Goal: Information Seeking & Learning: Check status

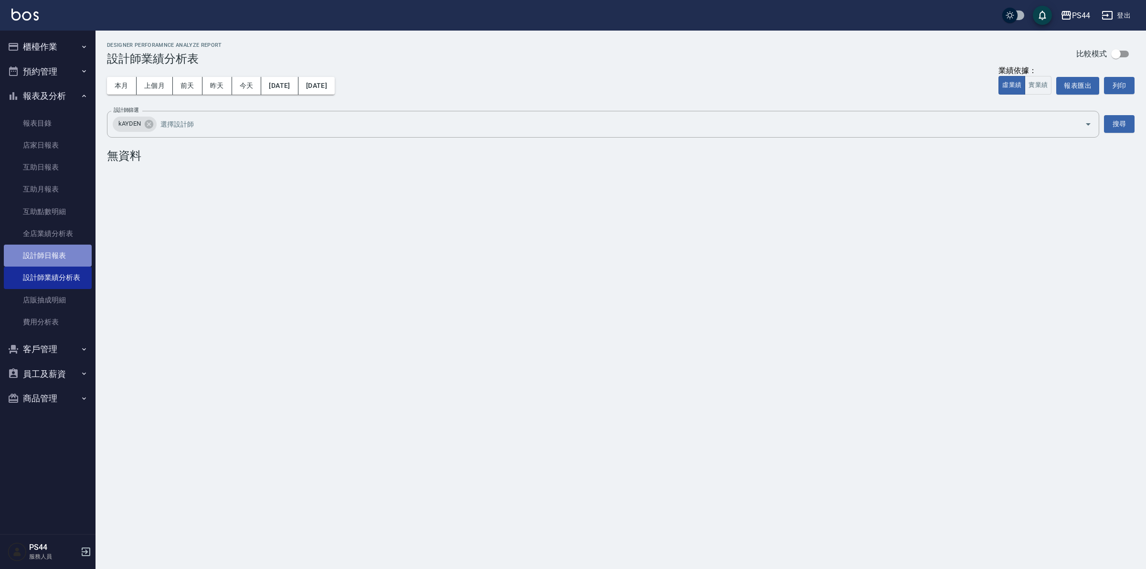
click at [34, 262] on link "設計師日報表" at bounding box center [48, 256] width 88 height 22
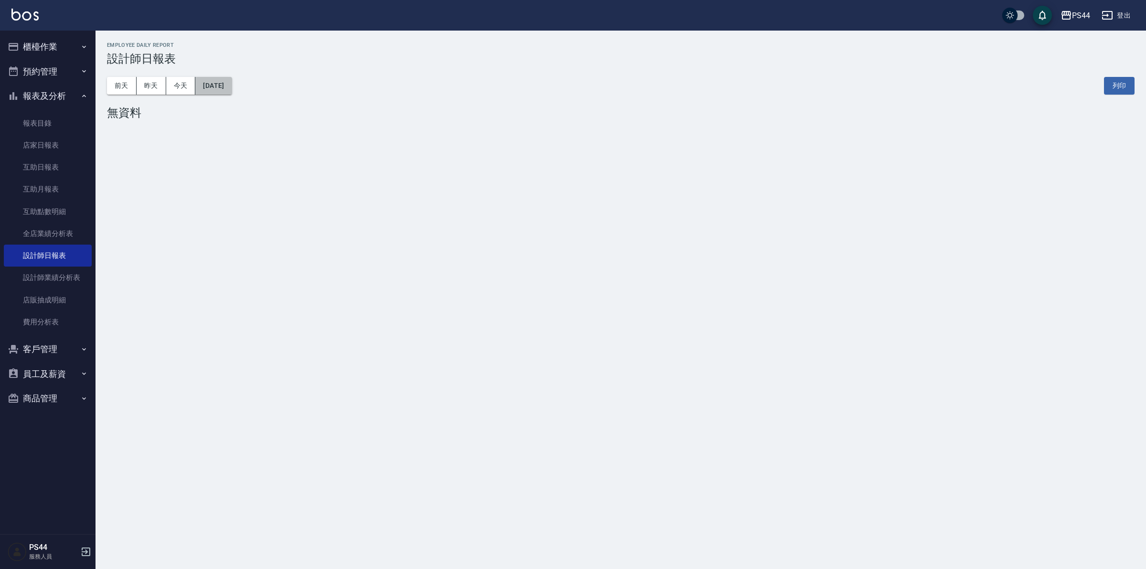
click at [221, 82] on button "[DATE]" at bounding box center [213, 86] width 36 height 18
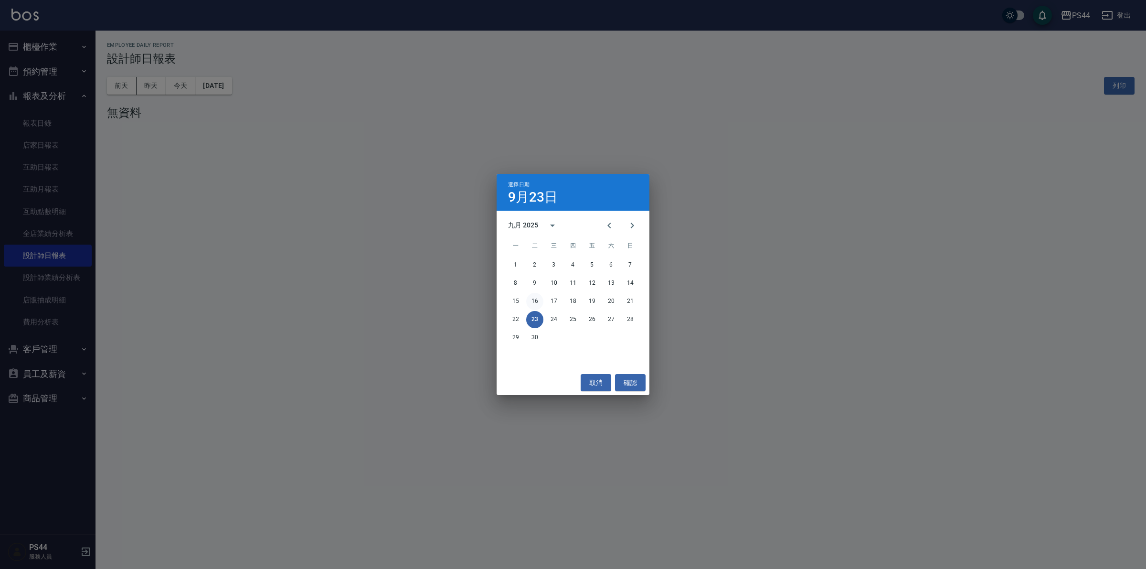
click at [532, 302] on button "16" at bounding box center [534, 301] width 17 height 17
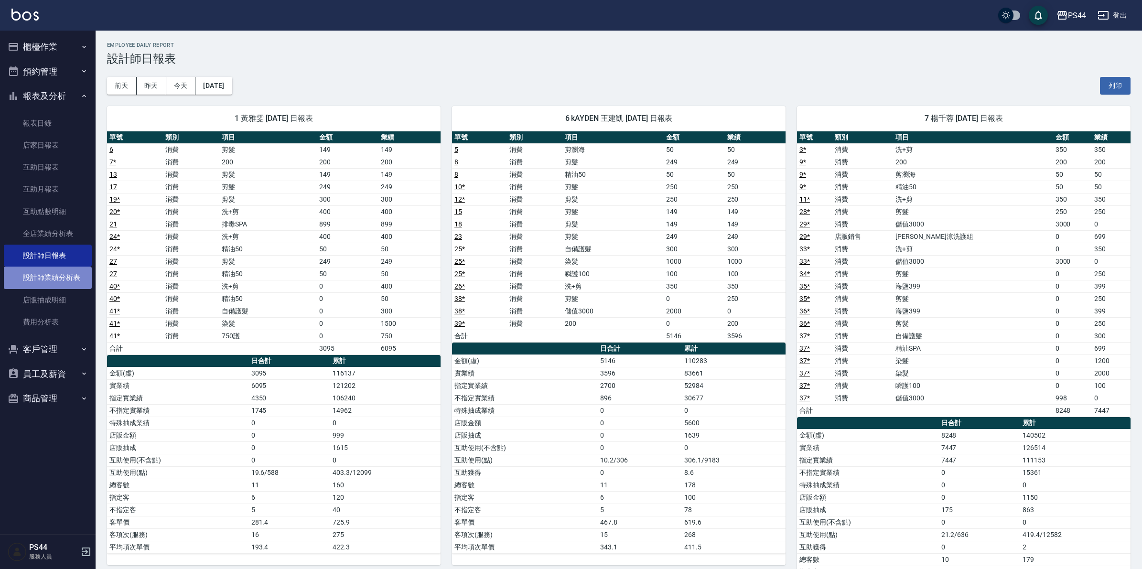
click at [61, 273] on link "設計師業績分析表" at bounding box center [48, 278] width 88 height 22
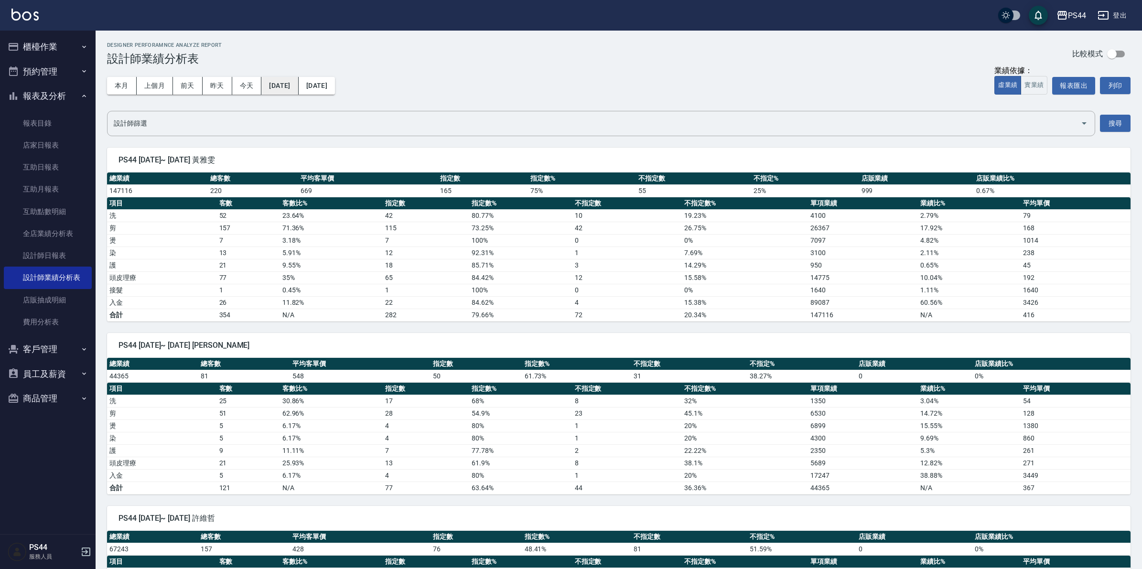
click at [298, 87] on button "[DATE]" at bounding box center [279, 86] width 37 height 18
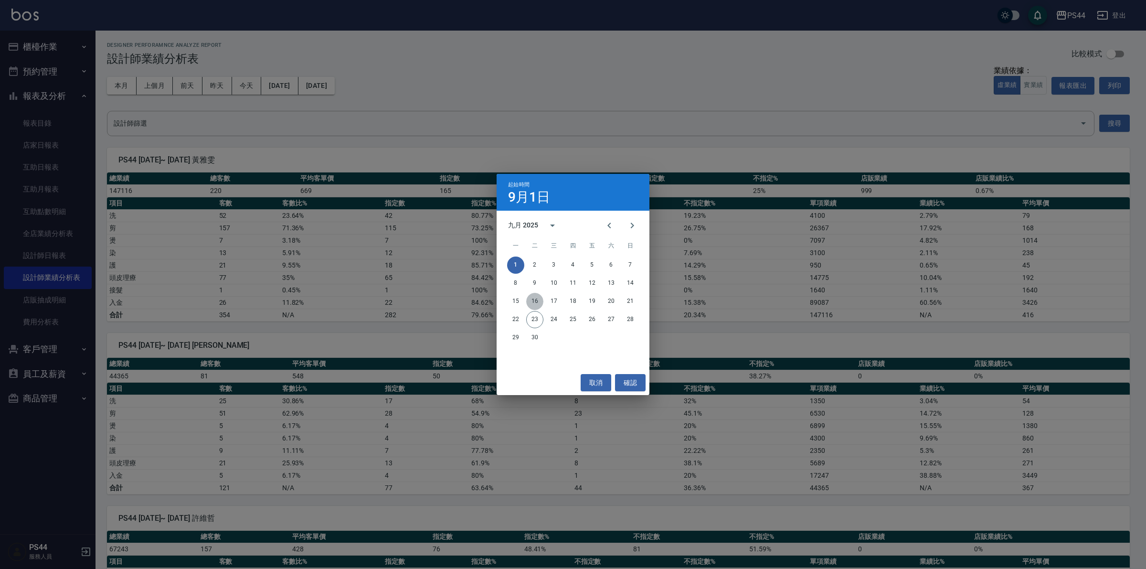
click at [534, 300] on button "16" at bounding box center [534, 301] width 17 height 17
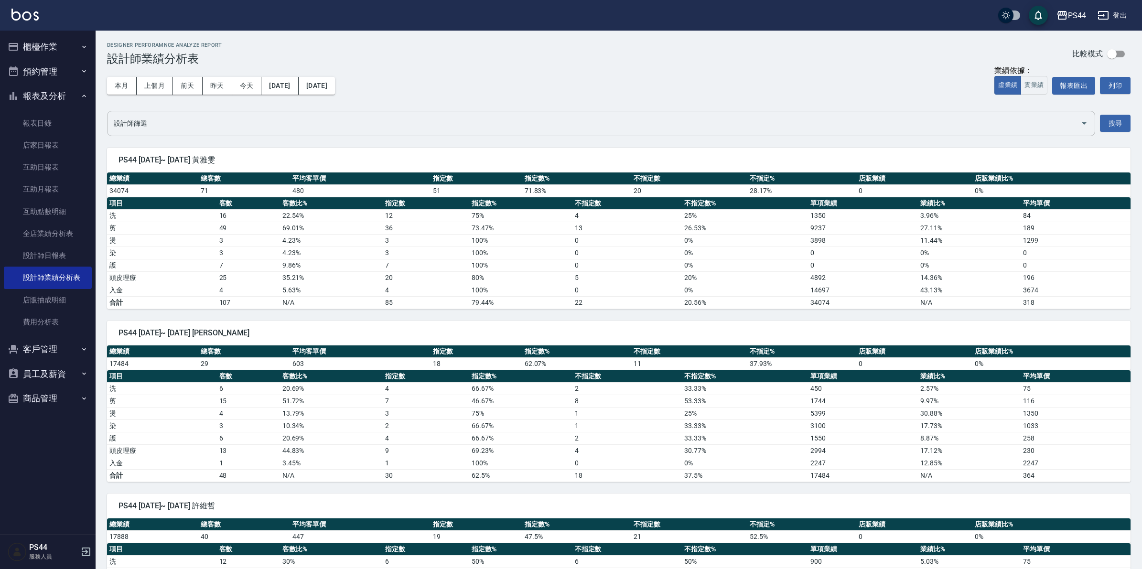
click at [1084, 127] on icon "Open" at bounding box center [1083, 123] width 11 height 11
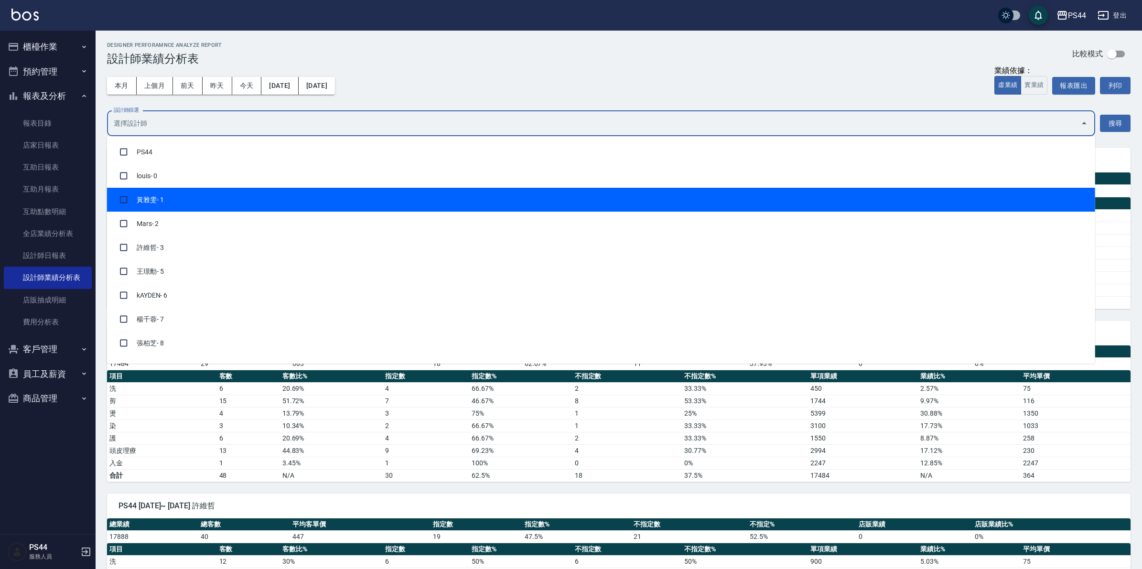
click at [238, 190] on li "黃雅雯 - 1" at bounding box center [601, 200] width 988 height 24
checkbox input "true"
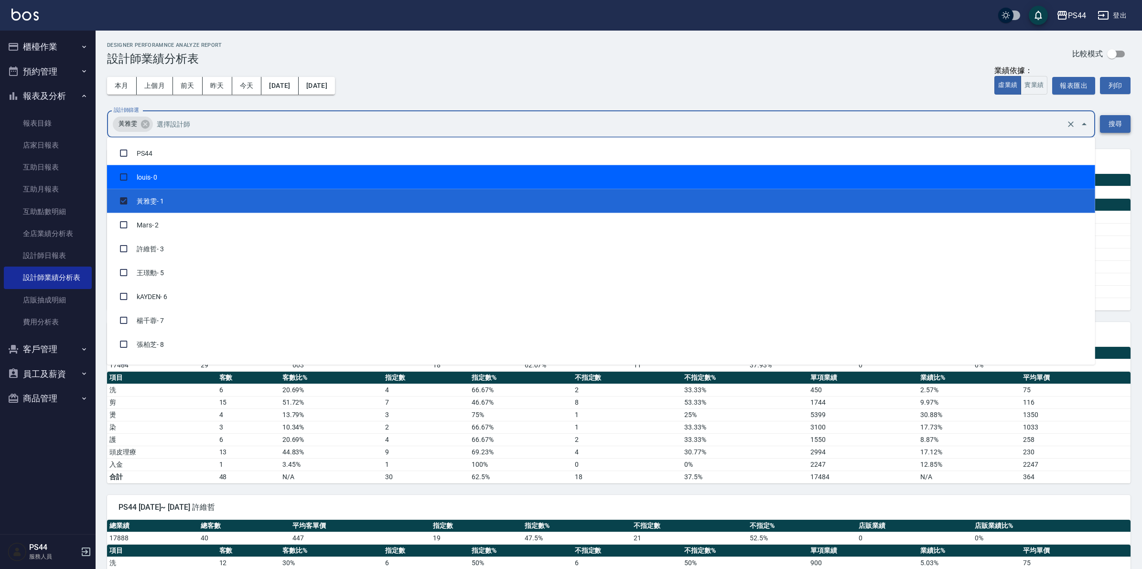
click at [1111, 128] on button "搜尋" at bounding box center [1115, 124] width 31 height 18
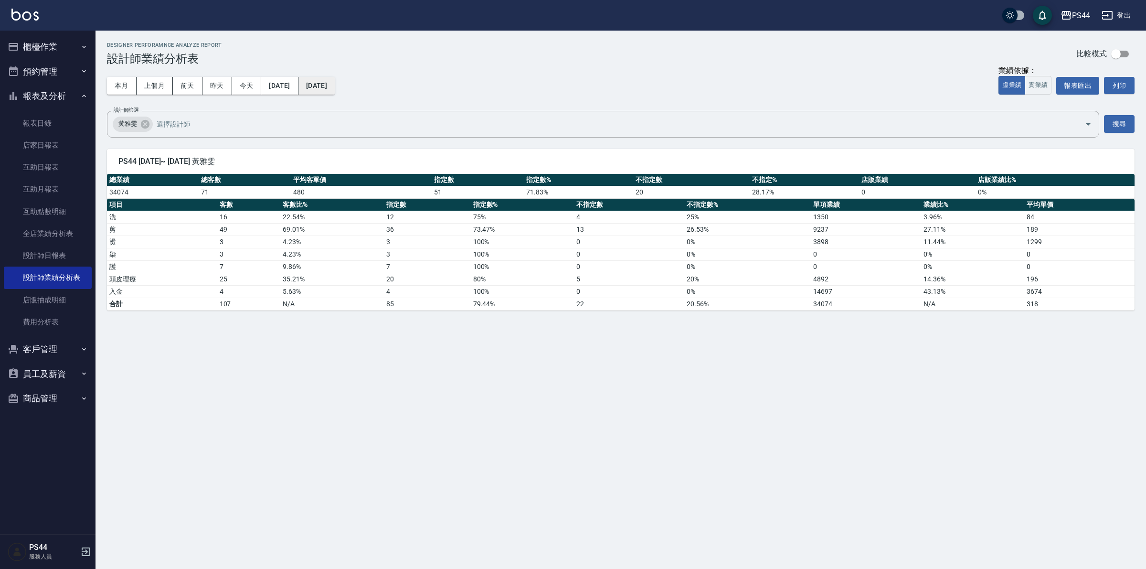
click at [335, 85] on button "[DATE]" at bounding box center [317, 86] width 36 height 18
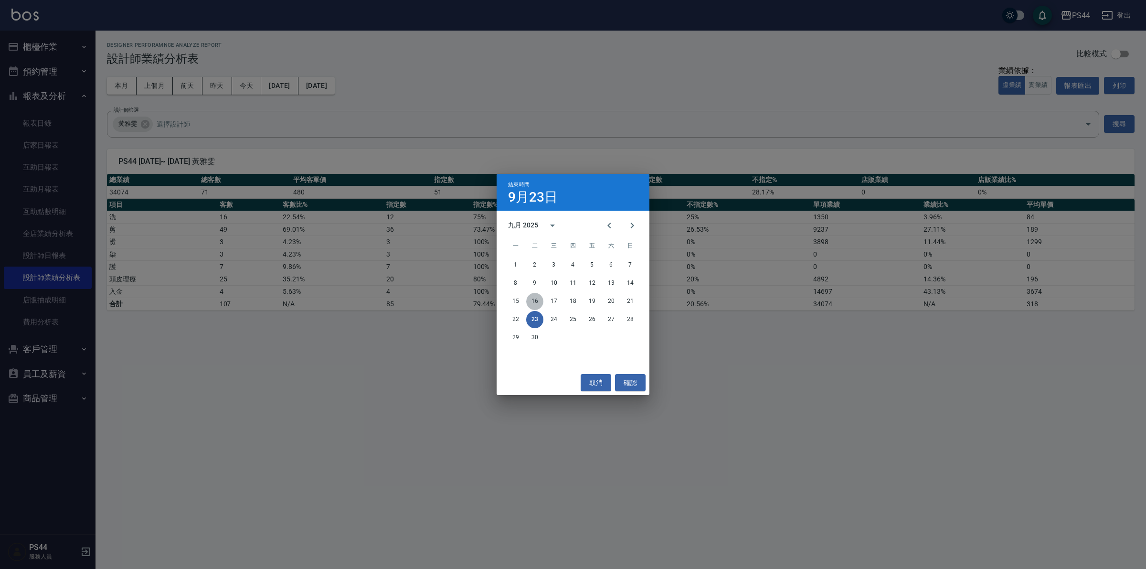
click at [533, 301] on button "16" at bounding box center [534, 301] width 17 height 17
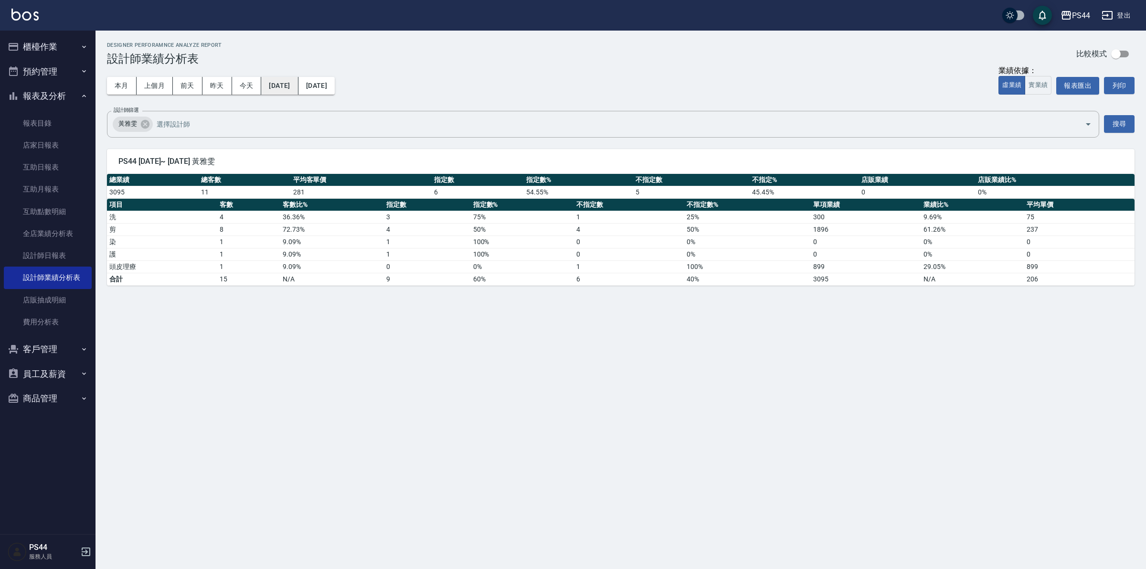
click at [285, 91] on button "[DATE]" at bounding box center [279, 86] width 37 height 18
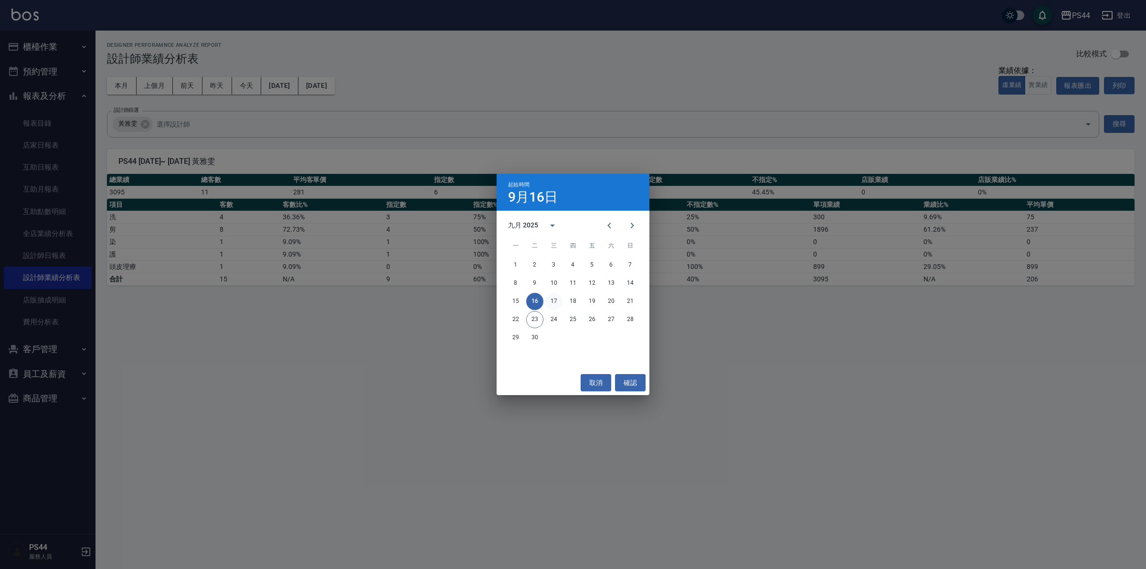
click at [556, 296] on button "17" at bounding box center [554, 301] width 17 height 17
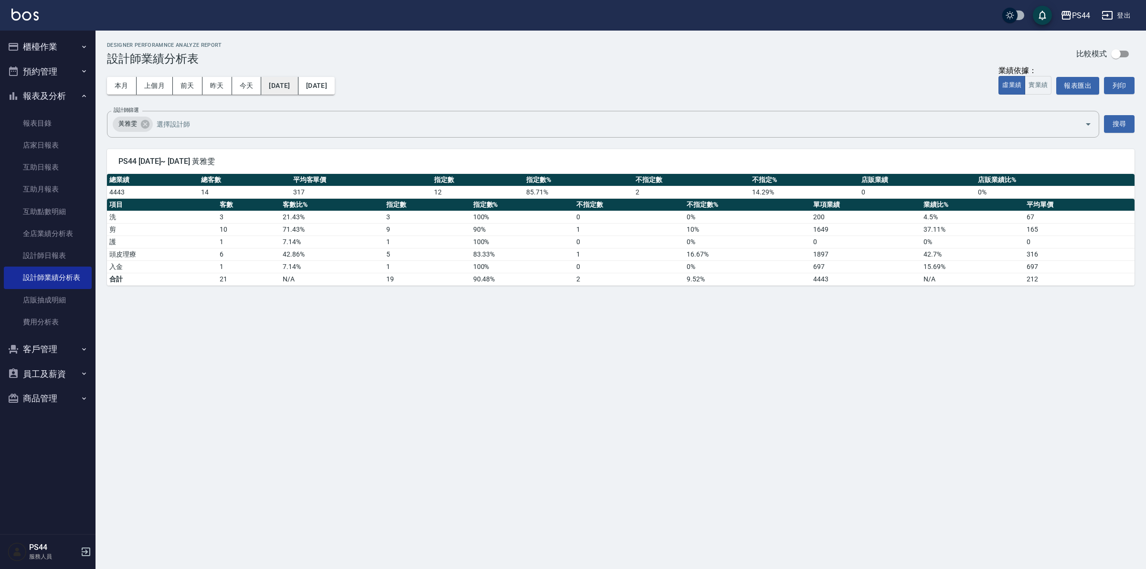
click at [290, 79] on button "[DATE]" at bounding box center [279, 86] width 37 height 18
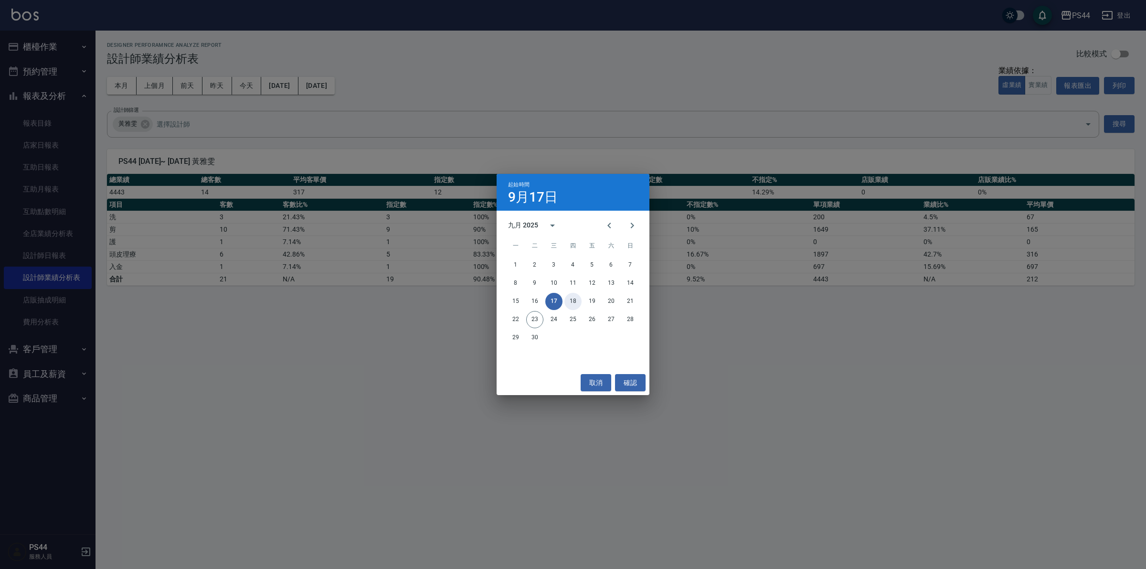
click at [575, 304] on button "18" at bounding box center [573, 301] width 17 height 17
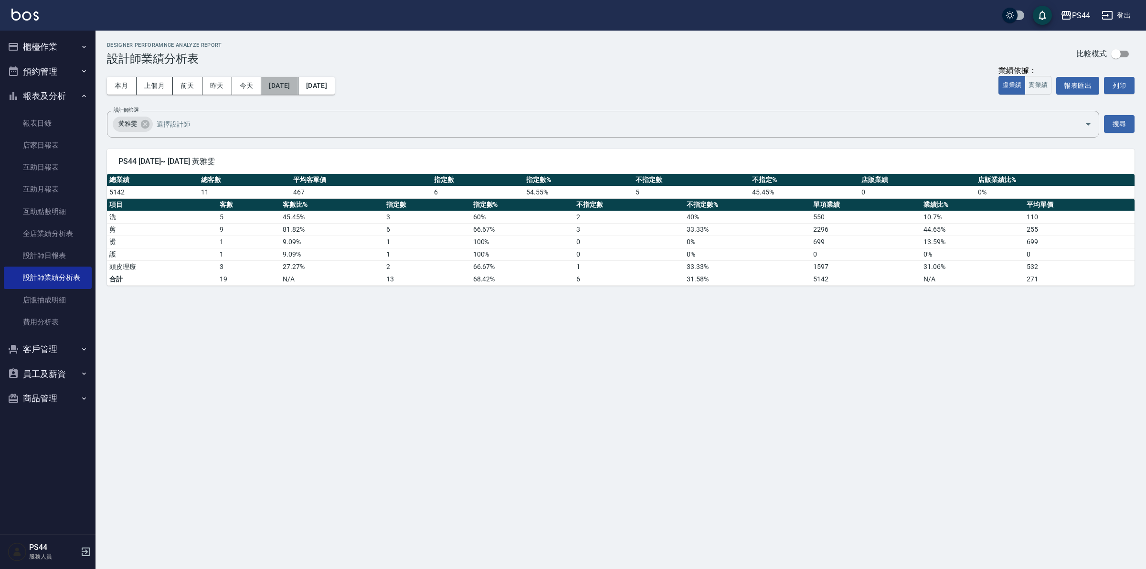
click at [296, 90] on button "[DATE]" at bounding box center [279, 86] width 37 height 18
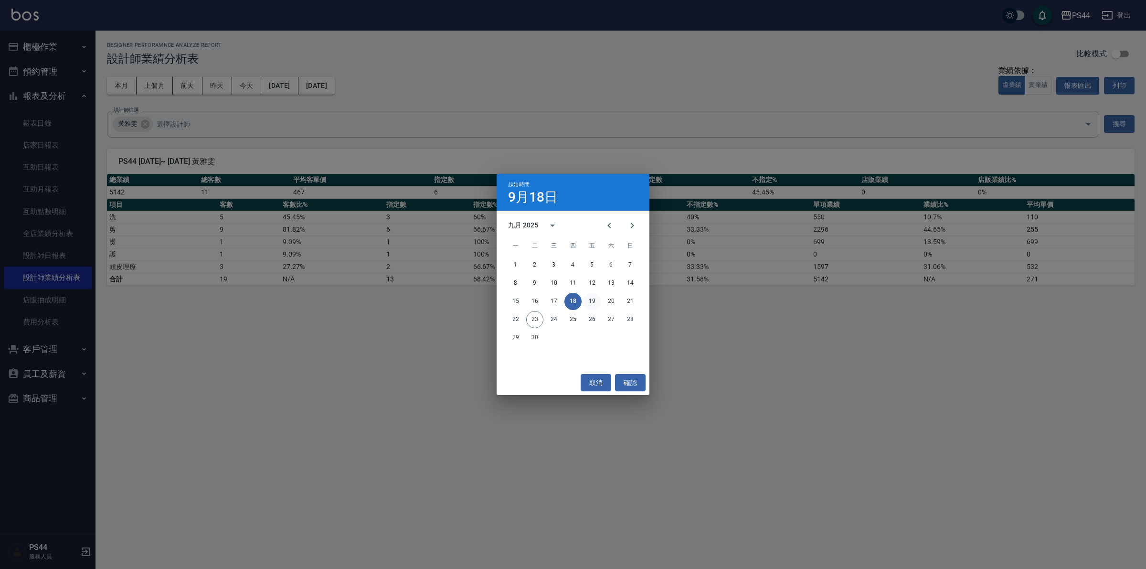
click at [596, 297] on button "19" at bounding box center [592, 301] width 17 height 17
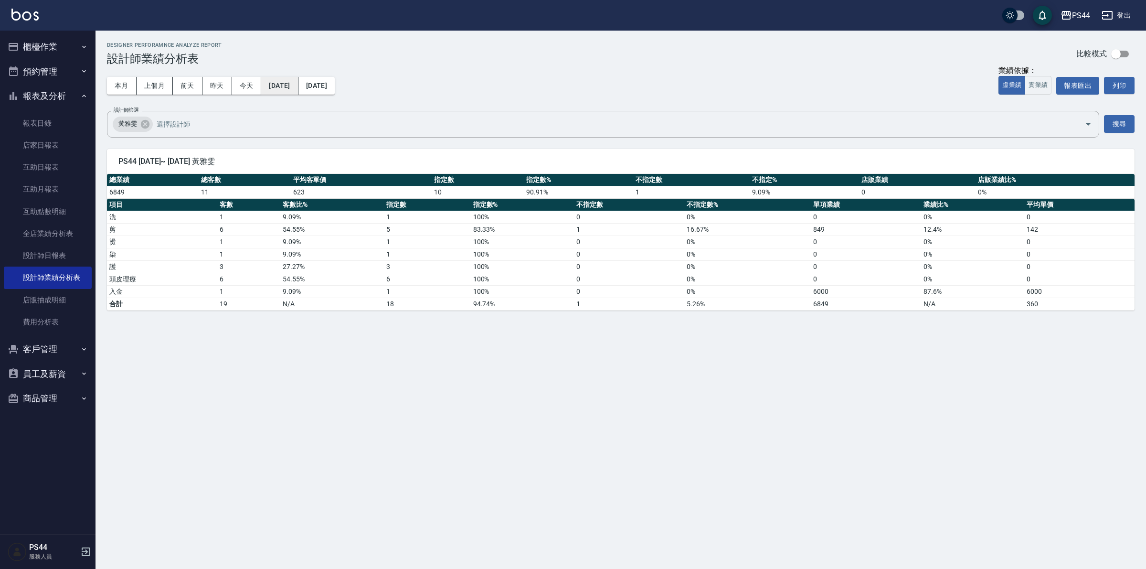
click at [298, 80] on button "[DATE]" at bounding box center [279, 86] width 37 height 18
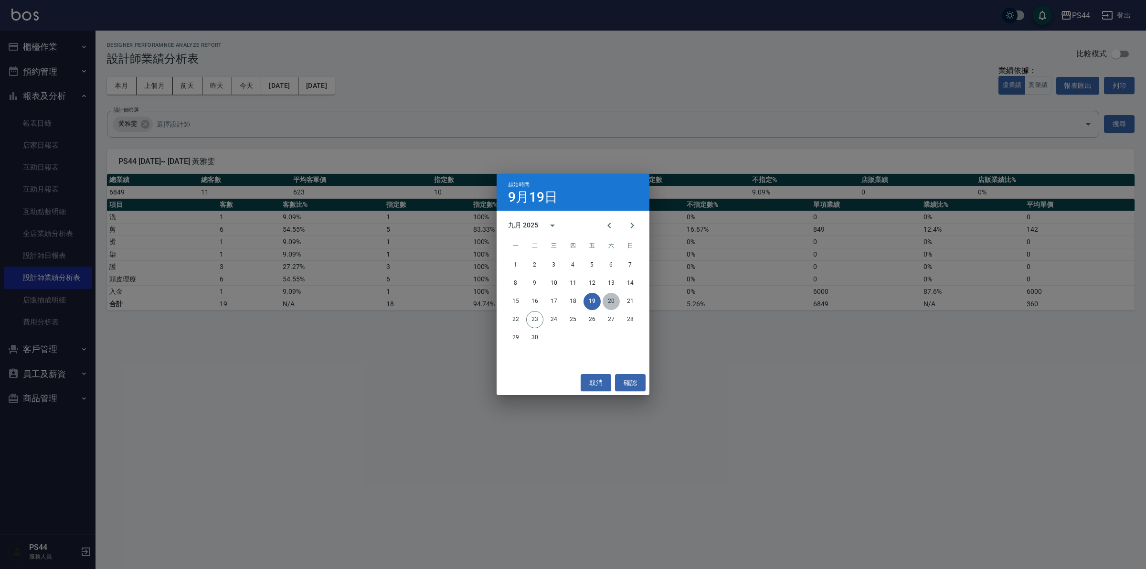
click at [612, 301] on button "20" at bounding box center [611, 301] width 17 height 17
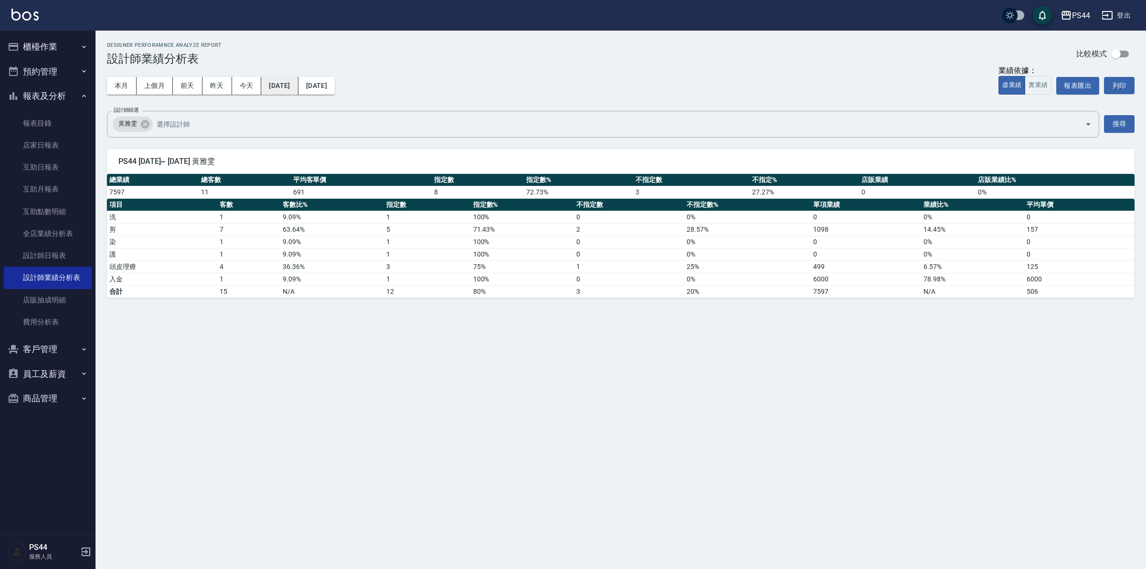
click at [292, 85] on button "[DATE]" at bounding box center [279, 86] width 37 height 18
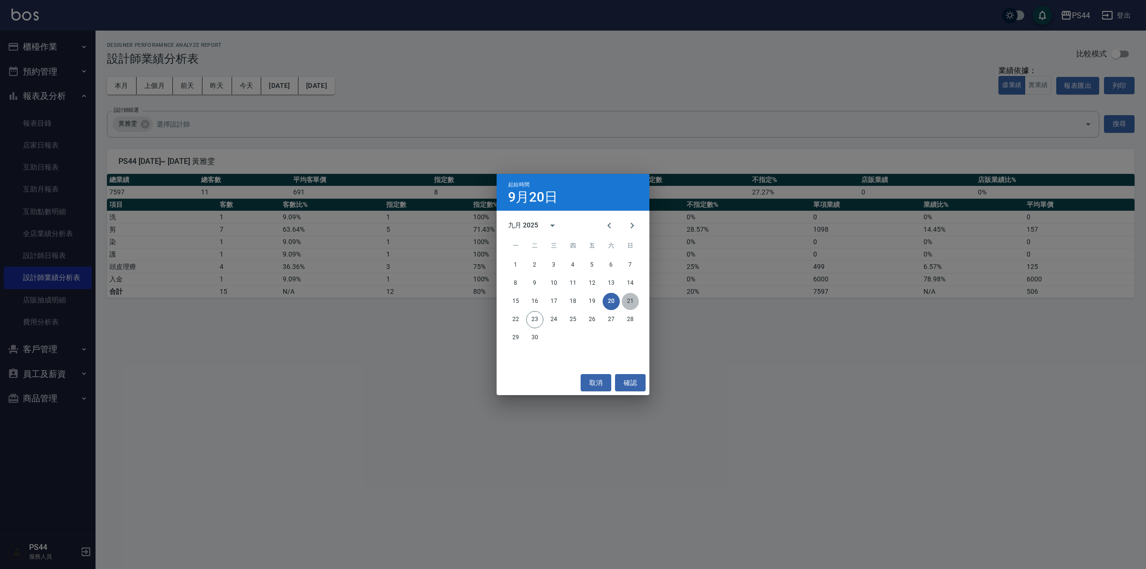
click at [632, 299] on button "21" at bounding box center [630, 301] width 17 height 17
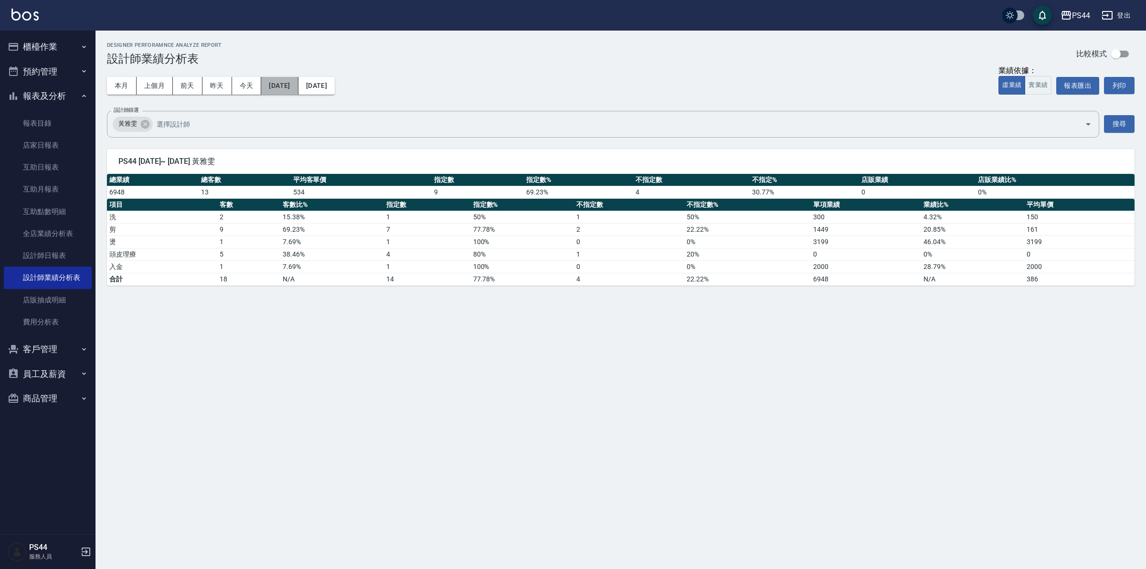
click at [290, 80] on button "[DATE]" at bounding box center [279, 86] width 37 height 18
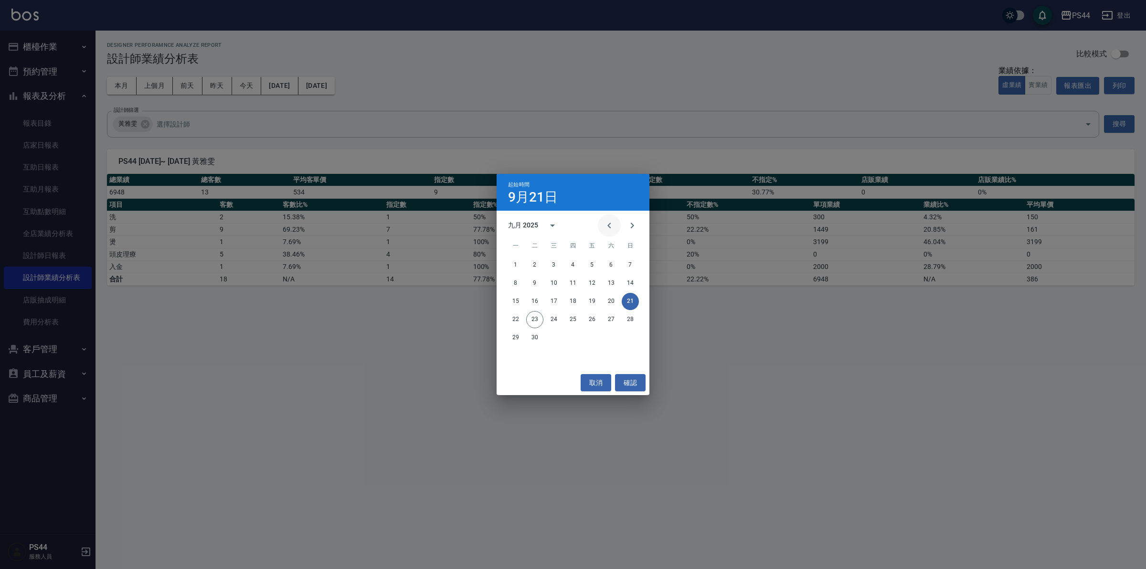
click at [612, 225] on icon "Previous month" at bounding box center [609, 225] width 11 height 11
click at [591, 264] on button "1" at bounding box center [592, 265] width 17 height 17
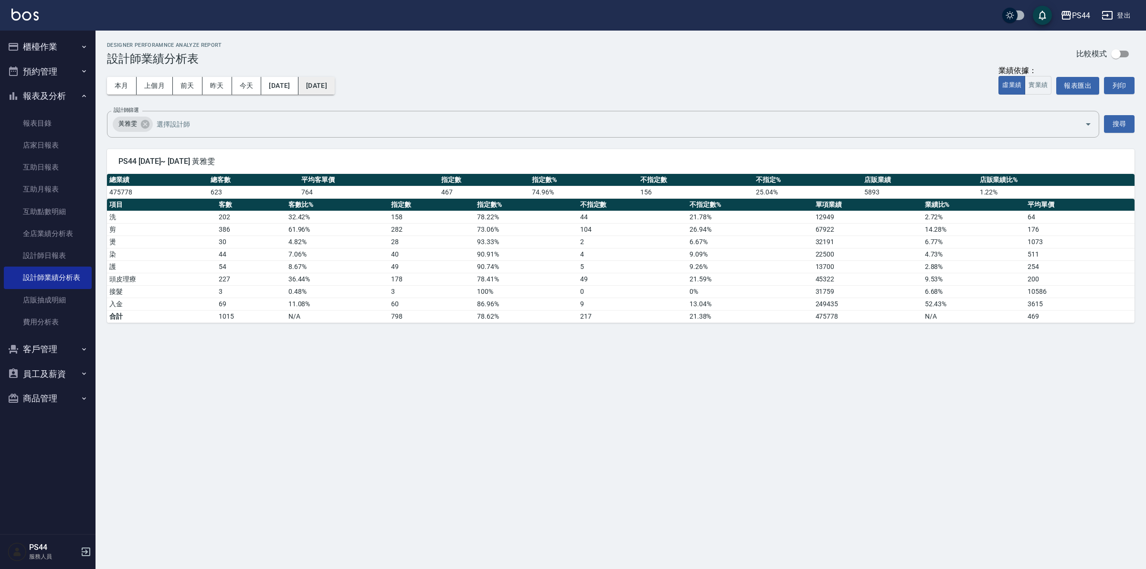
click at [335, 86] on button "[DATE]" at bounding box center [317, 86] width 36 height 18
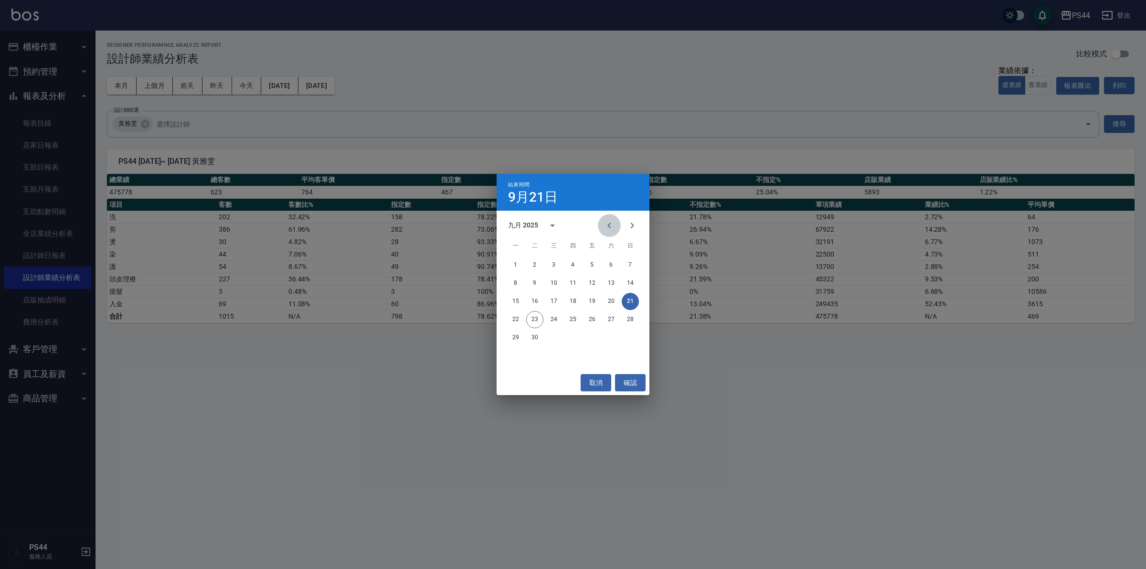
click at [611, 223] on icon "Previous month" at bounding box center [609, 225] width 11 height 11
click at [634, 335] on button "31" at bounding box center [630, 337] width 17 height 17
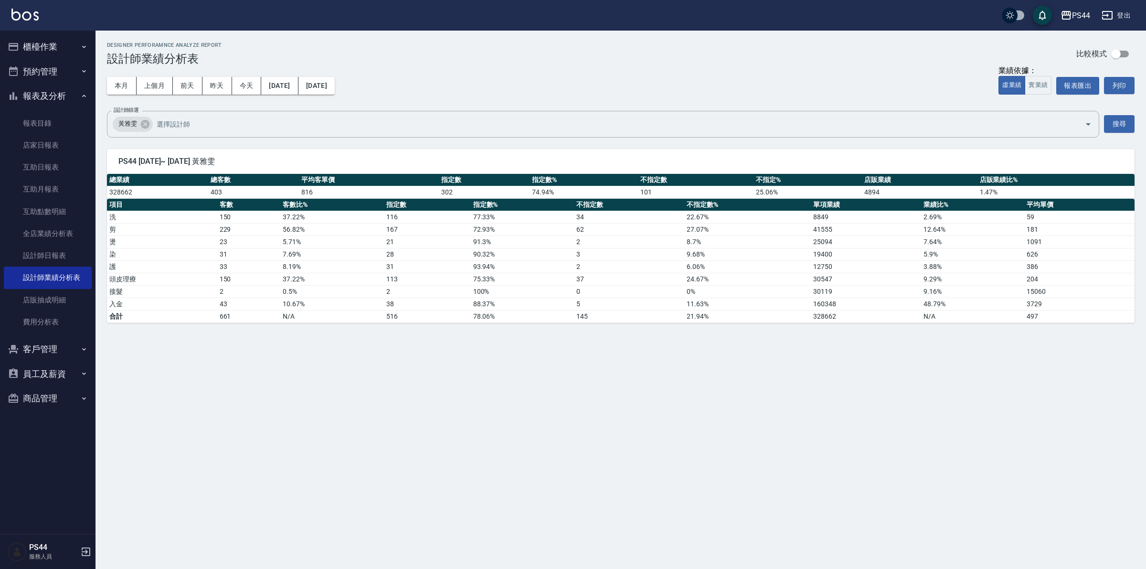
click at [53, 44] on button "櫃檯作業" at bounding box center [48, 46] width 88 height 25
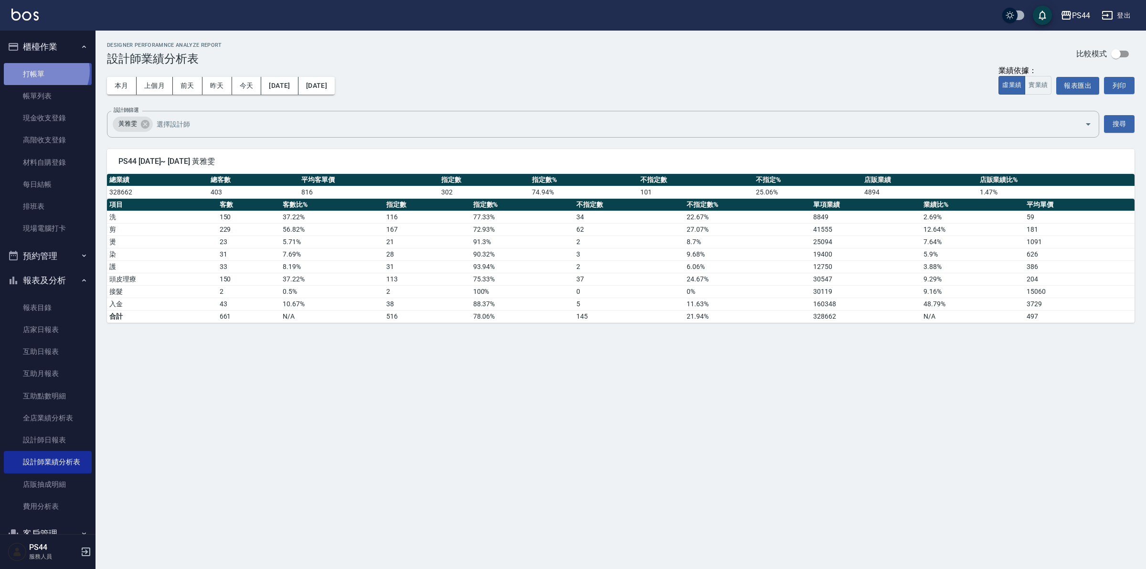
click at [45, 71] on link "打帳單" at bounding box center [48, 74] width 88 height 22
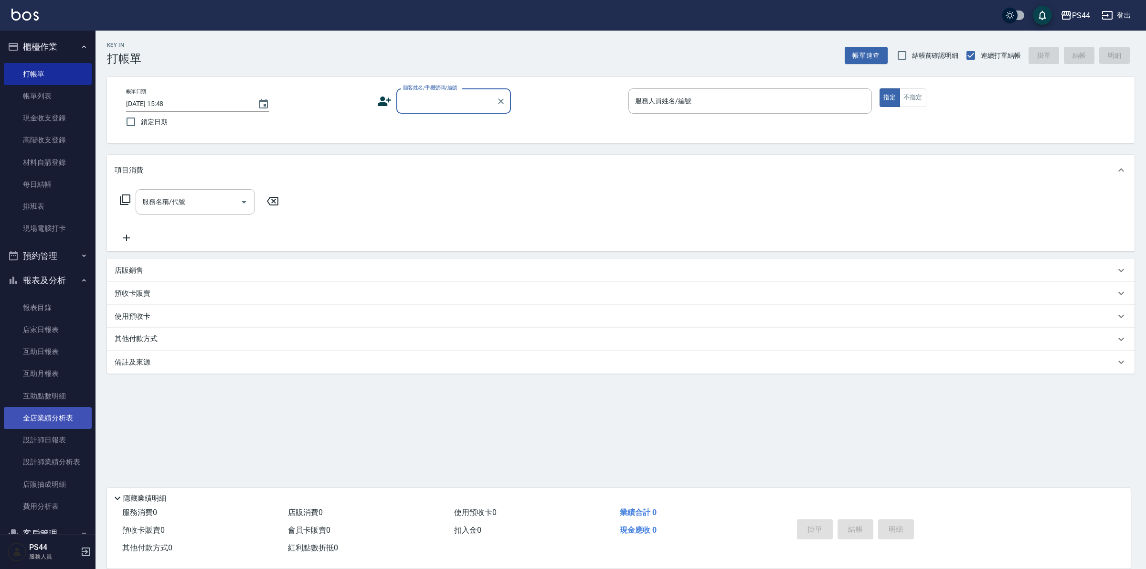
click at [39, 417] on link "全店業績分析表" at bounding box center [48, 418] width 88 height 22
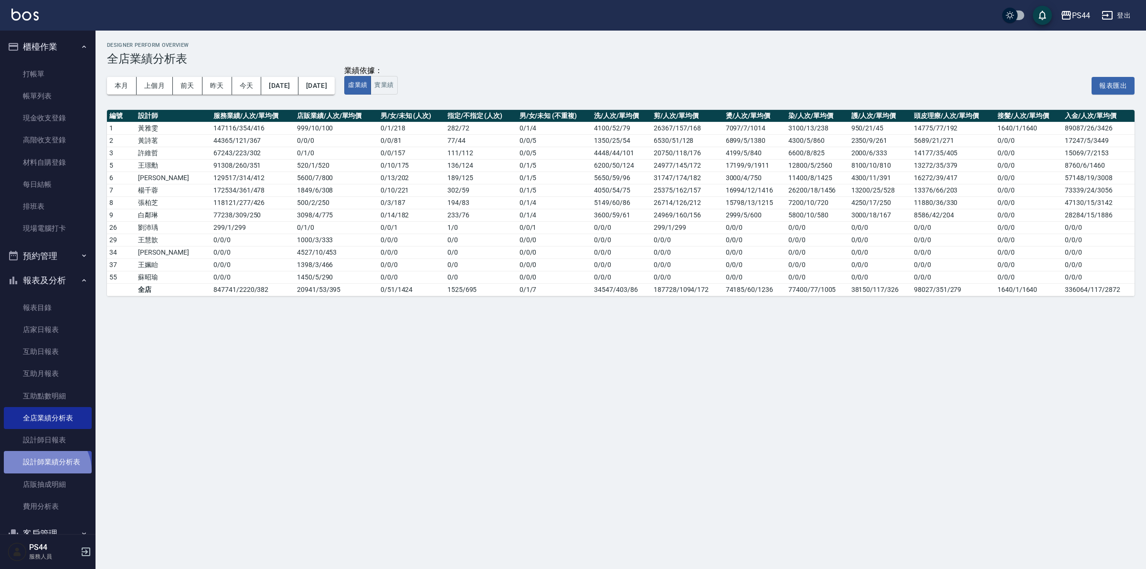
click at [44, 471] on link "設計師業績分析表" at bounding box center [48, 462] width 88 height 22
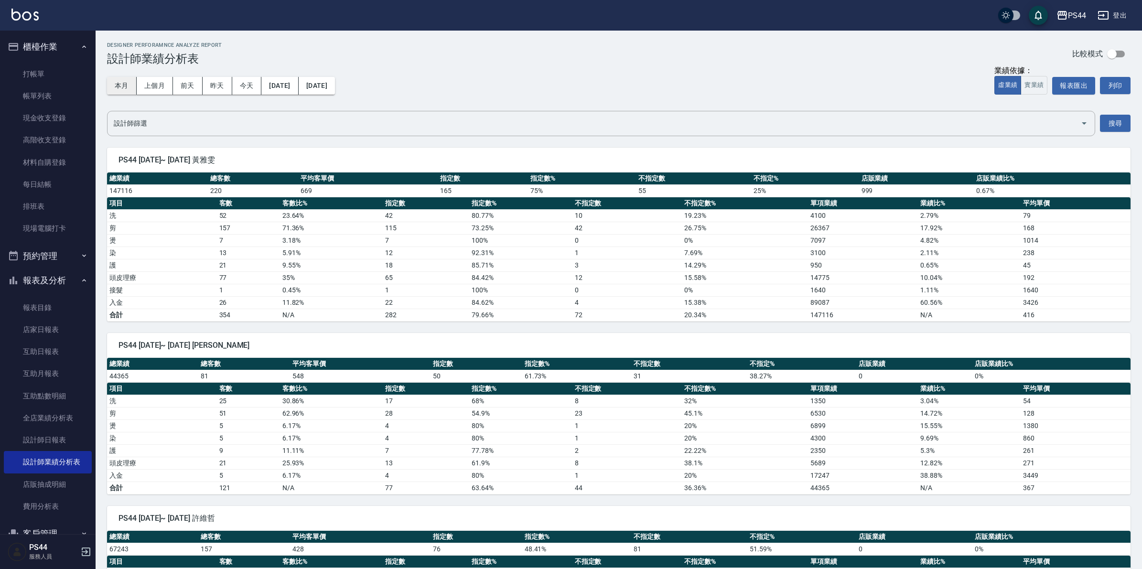
drag, startPoint x: 111, startPoint y: 84, endPoint x: 118, endPoint y: 84, distance: 6.7
click at [112, 84] on button "本月" at bounding box center [122, 86] width 30 height 18
click at [335, 84] on button "[DATE]" at bounding box center [317, 86] width 36 height 18
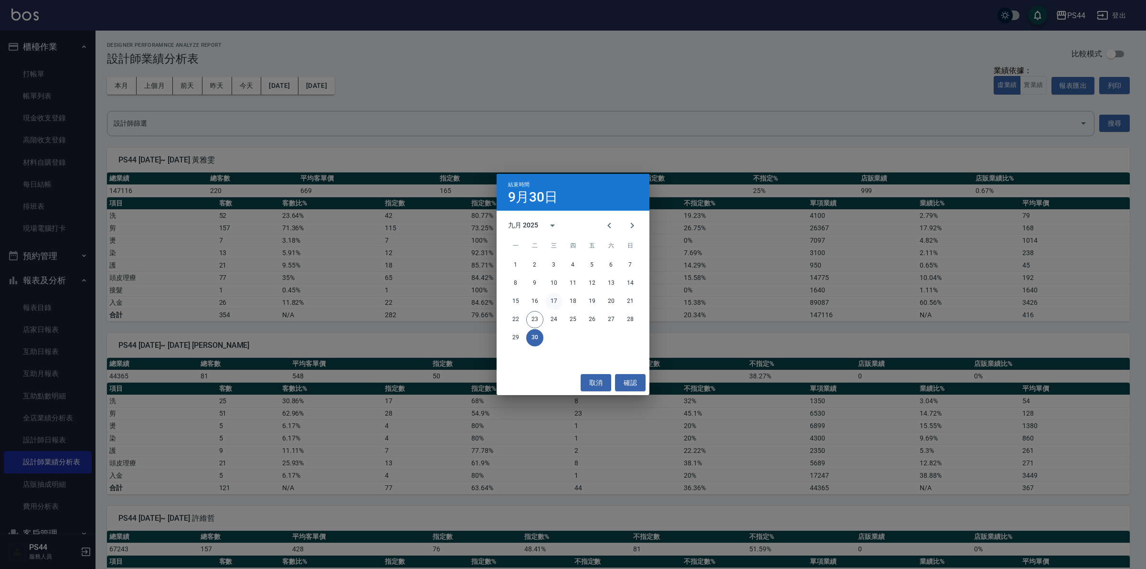
click at [554, 300] on button "17" at bounding box center [554, 301] width 17 height 17
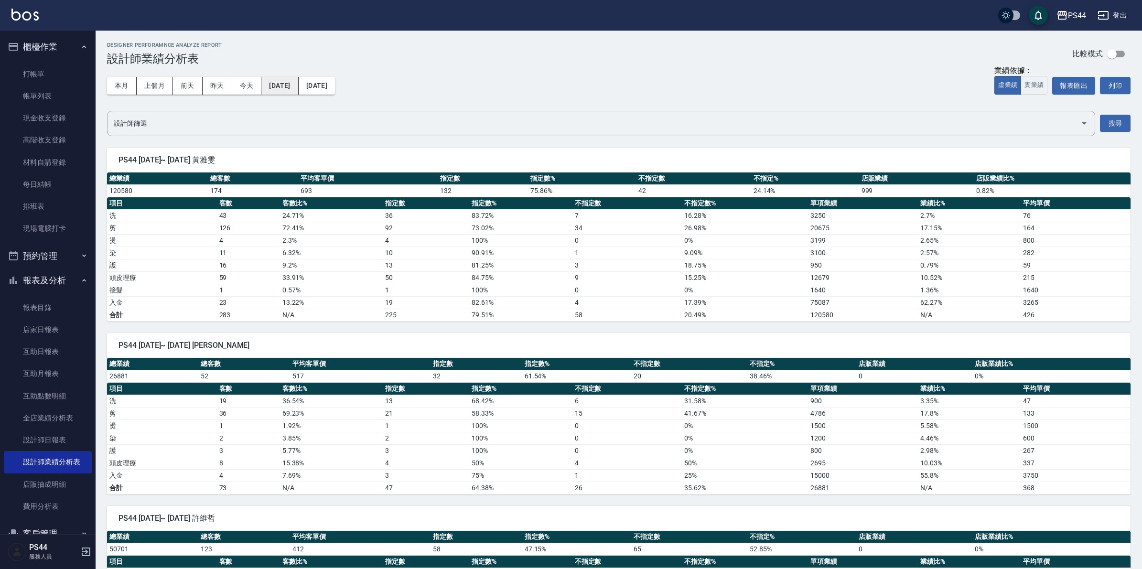
click at [288, 87] on button "[DATE]" at bounding box center [279, 86] width 37 height 18
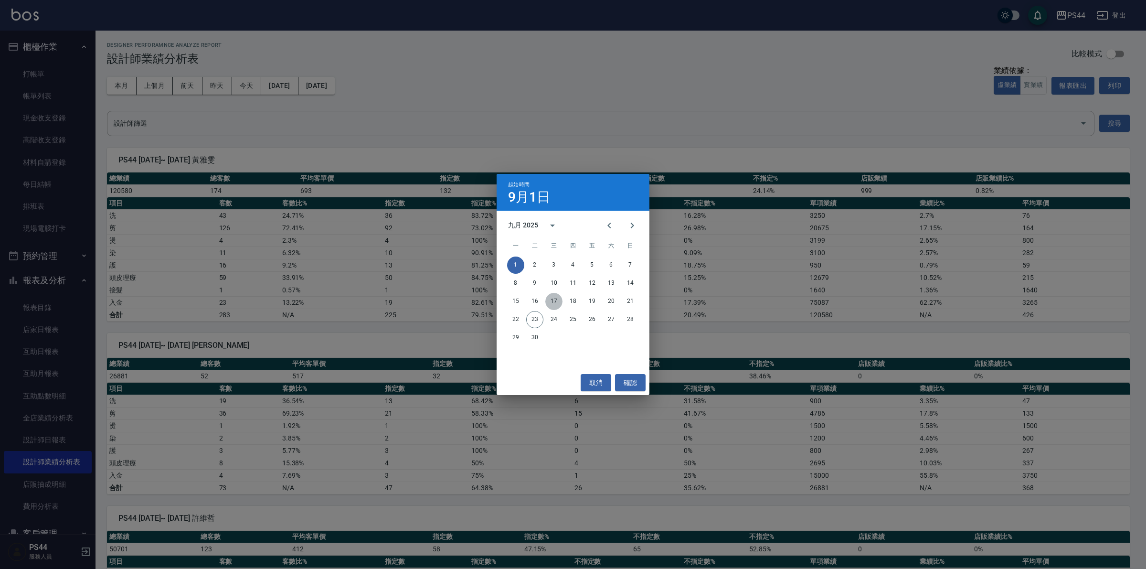
click at [554, 295] on button "17" at bounding box center [554, 301] width 17 height 17
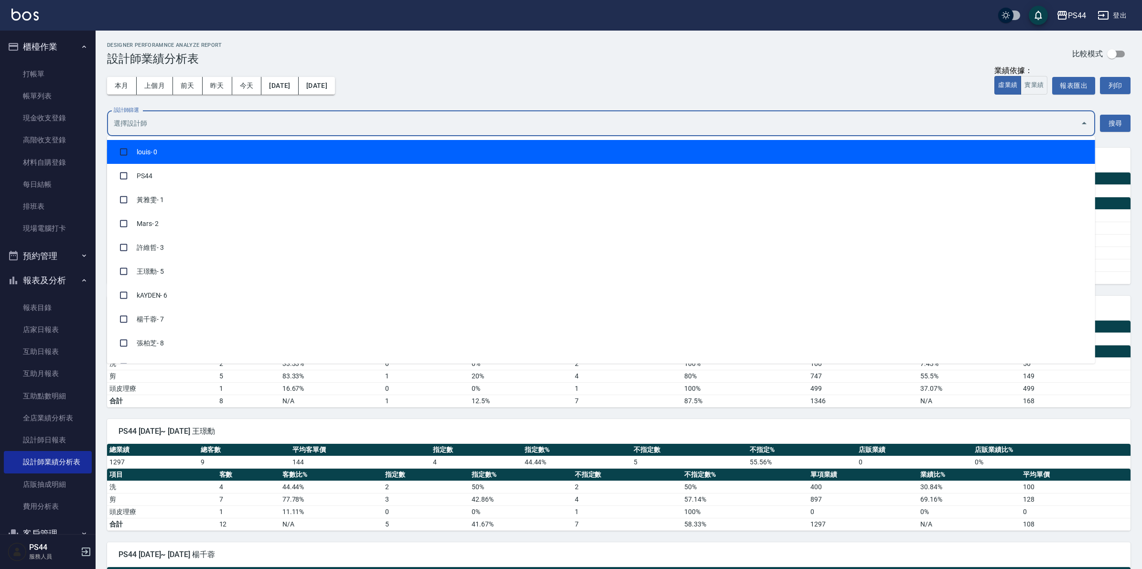
click at [175, 121] on input "設計師篩選" at bounding box center [593, 123] width 965 height 17
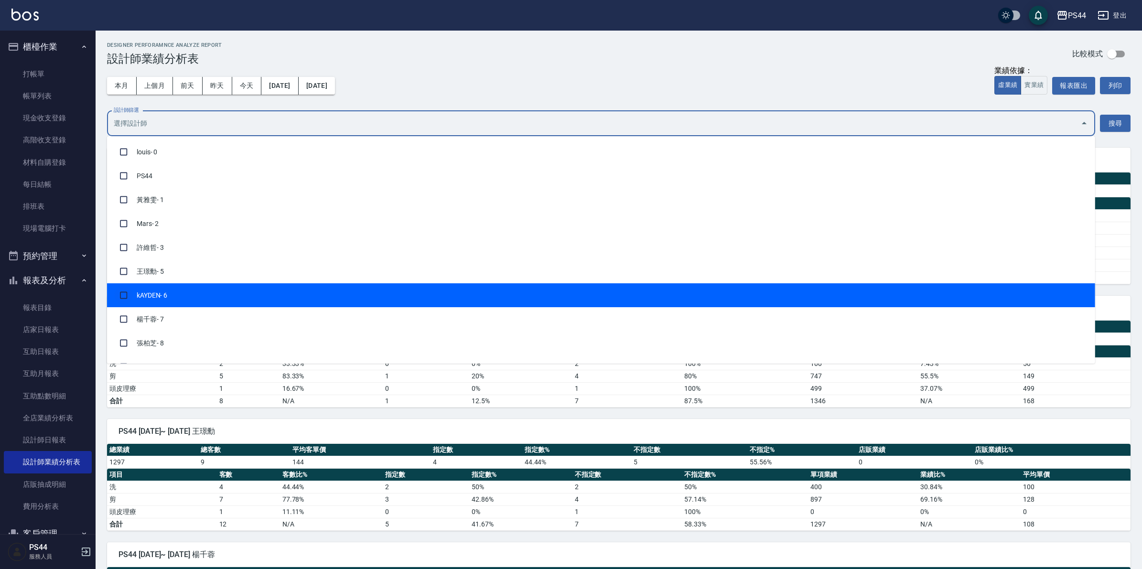
click at [120, 296] on input "checkbox" at bounding box center [124, 295] width 18 height 18
checkbox input "true"
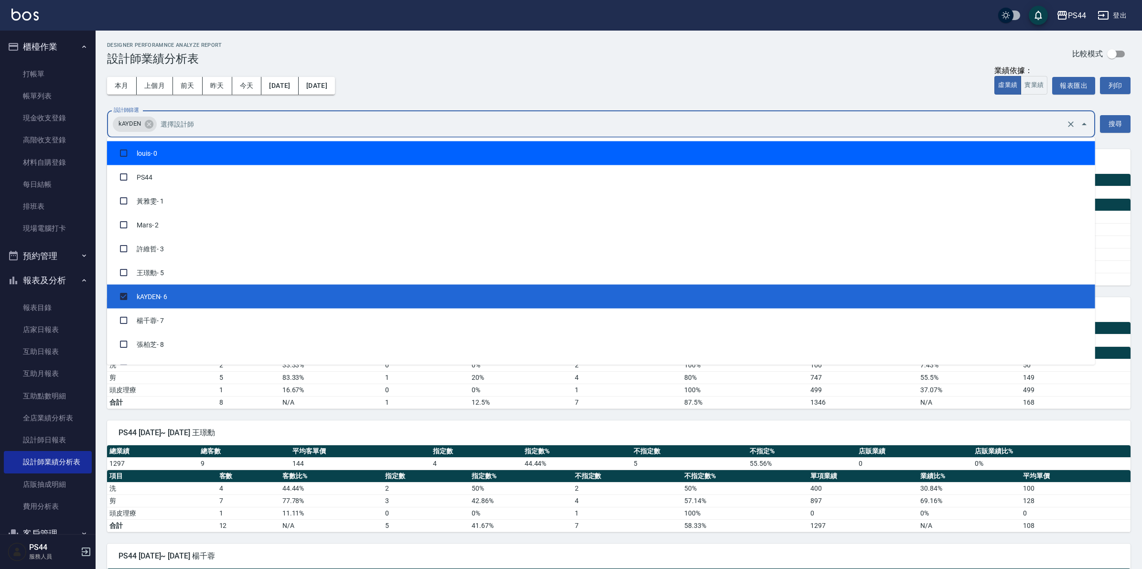
click at [521, 39] on div "PS44 [DATE] - [DATE] 設計師業績分析表 列印時間： [DATE][PHONE_NUMBER]:03 Designer Perforamnc…" at bounding box center [619, 441] width 1046 height 821
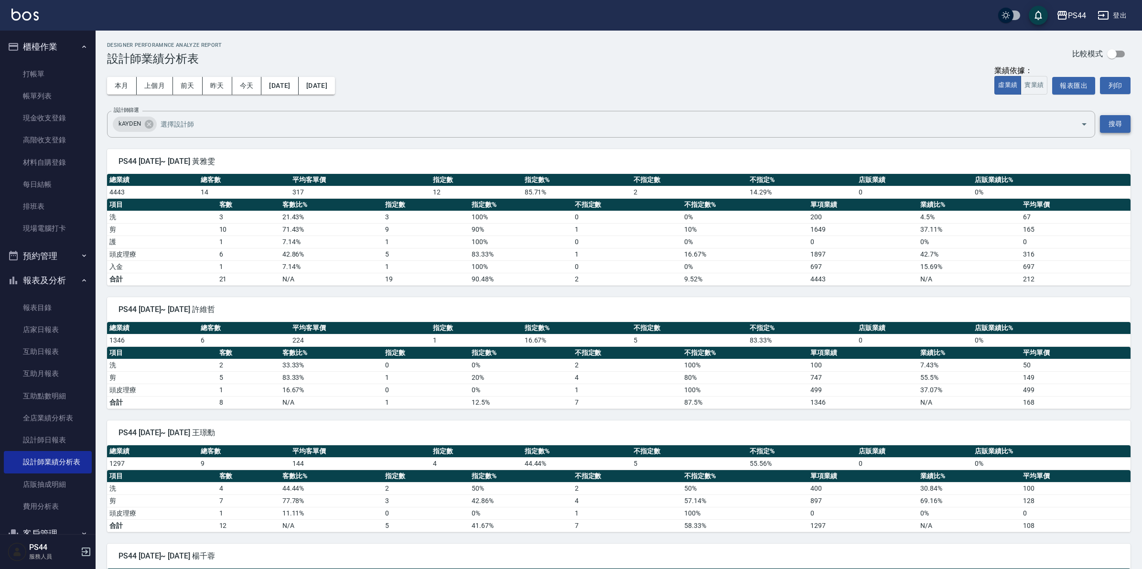
click at [1124, 129] on button "搜尋" at bounding box center [1115, 124] width 31 height 18
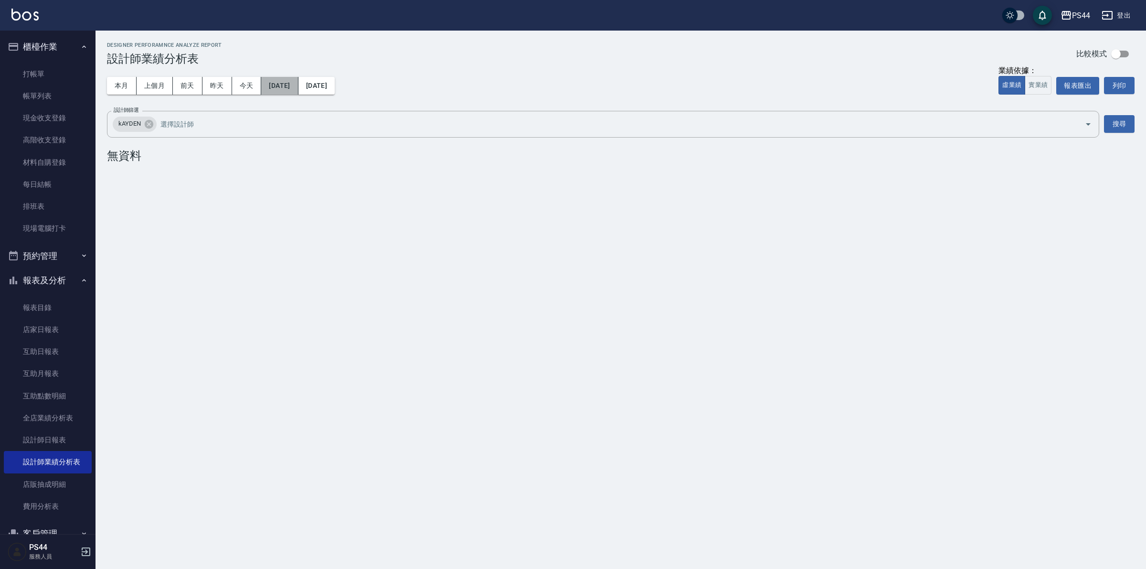
click at [289, 86] on button "[DATE]" at bounding box center [279, 86] width 37 height 18
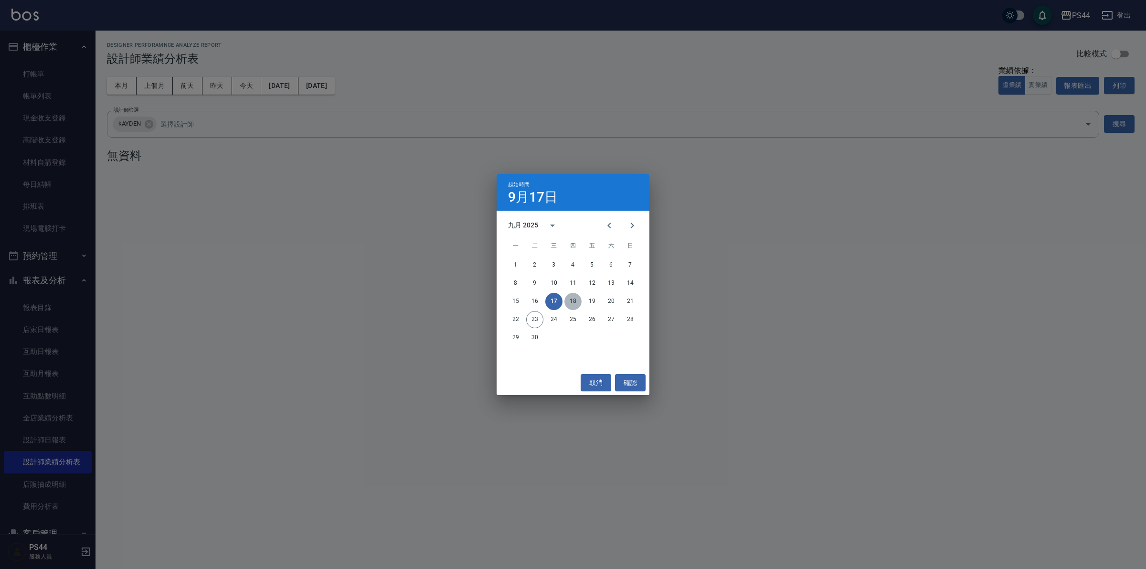
drag, startPoint x: 571, startPoint y: 296, endPoint x: 566, endPoint y: 295, distance: 5.0
click at [567, 295] on button "18" at bounding box center [573, 301] width 17 height 17
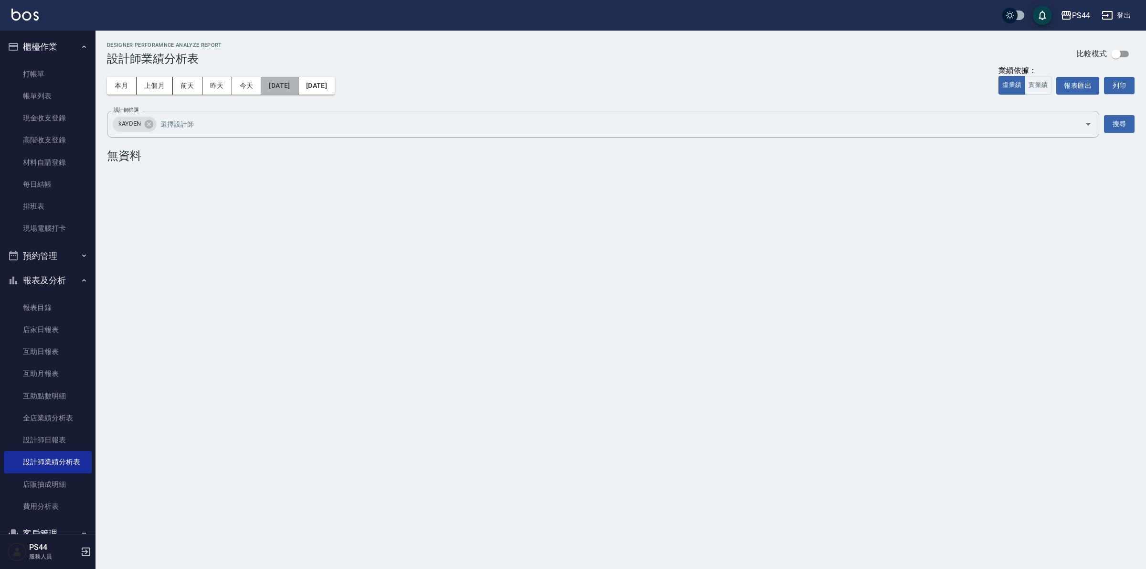
click at [292, 86] on button "[DATE]" at bounding box center [279, 86] width 37 height 18
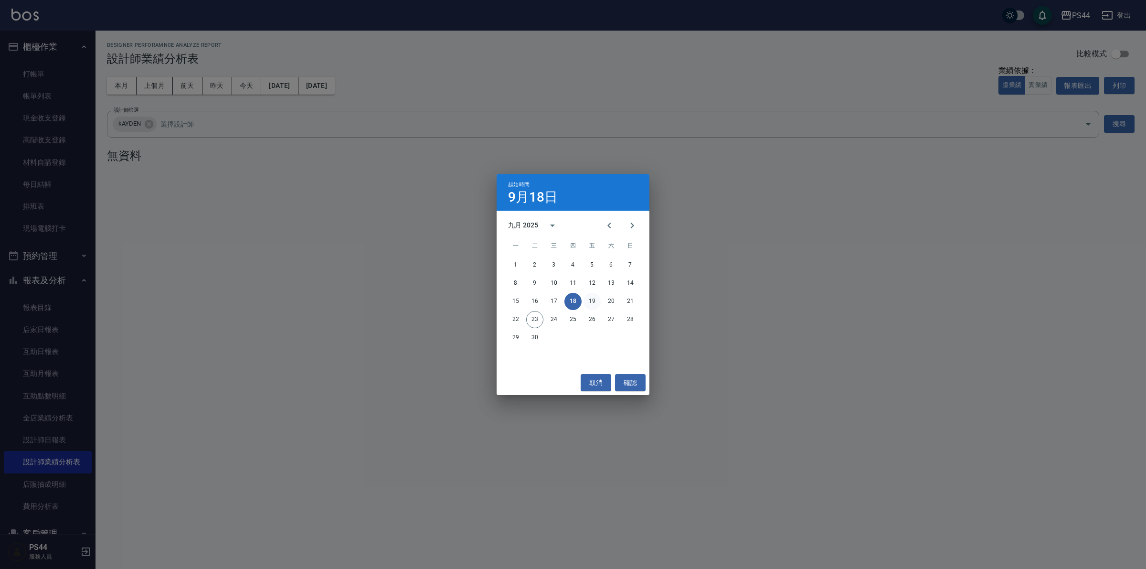
click at [592, 304] on button "19" at bounding box center [592, 301] width 17 height 17
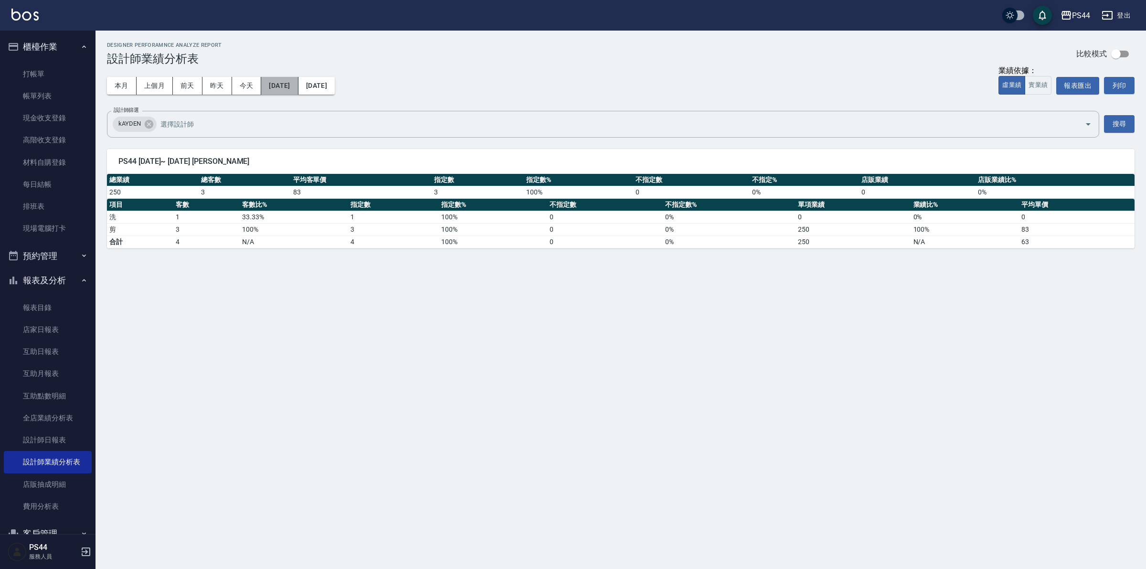
click at [297, 87] on button "[DATE]" at bounding box center [279, 86] width 37 height 18
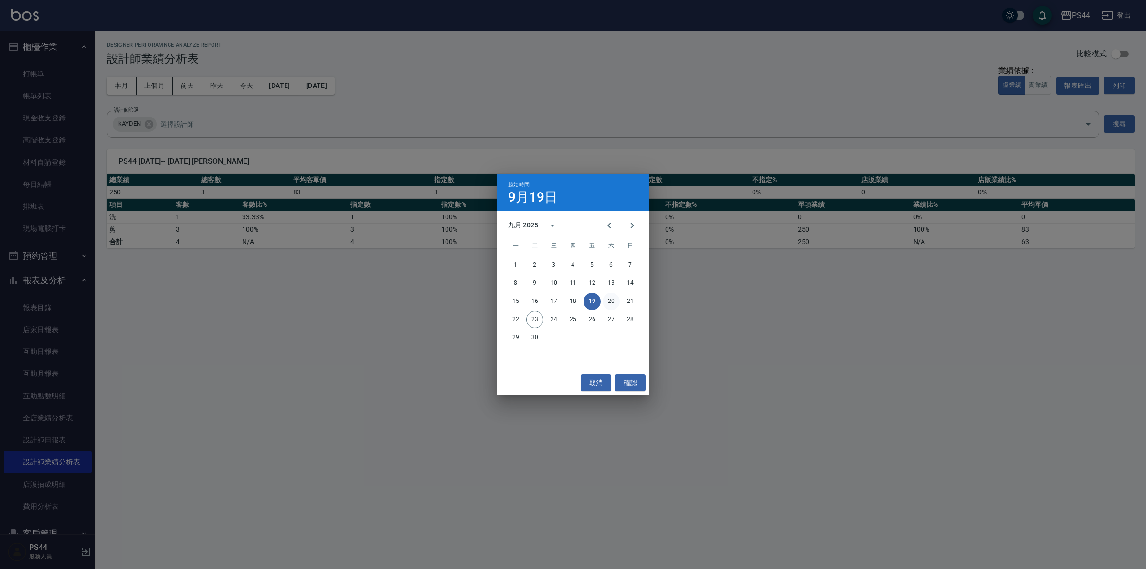
click at [608, 299] on button "20" at bounding box center [611, 301] width 17 height 17
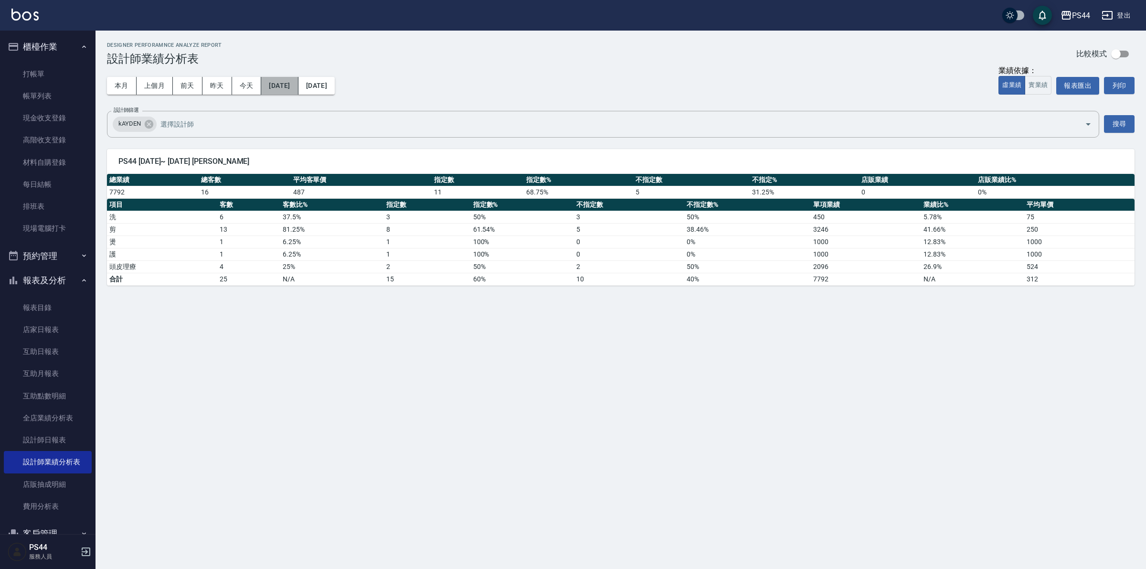
click at [264, 86] on button "[DATE]" at bounding box center [279, 86] width 37 height 18
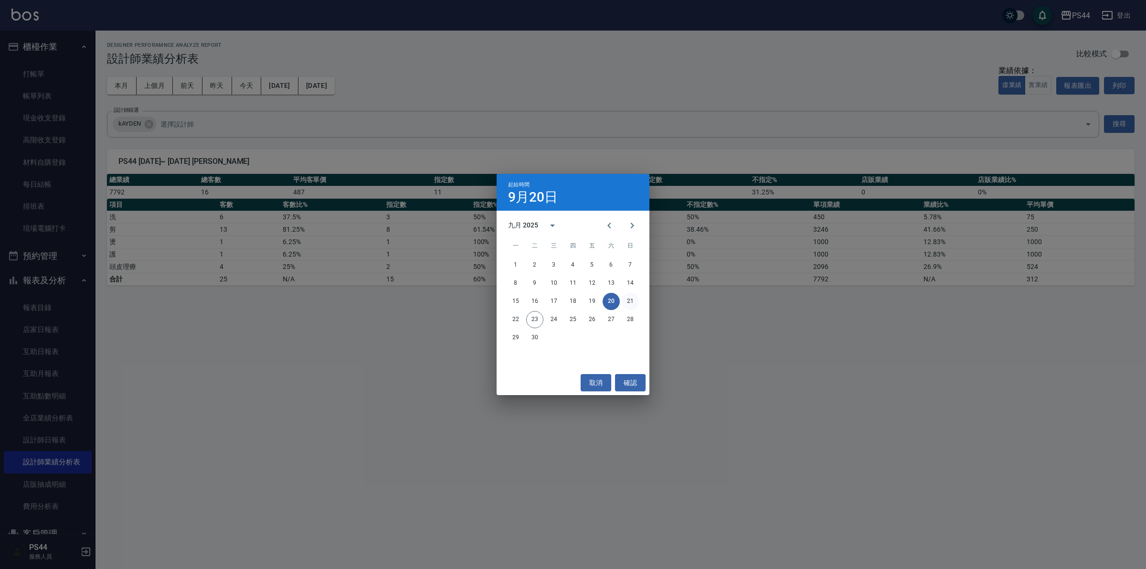
click at [628, 299] on button "21" at bounding box center [630, 301] width 17 height 17
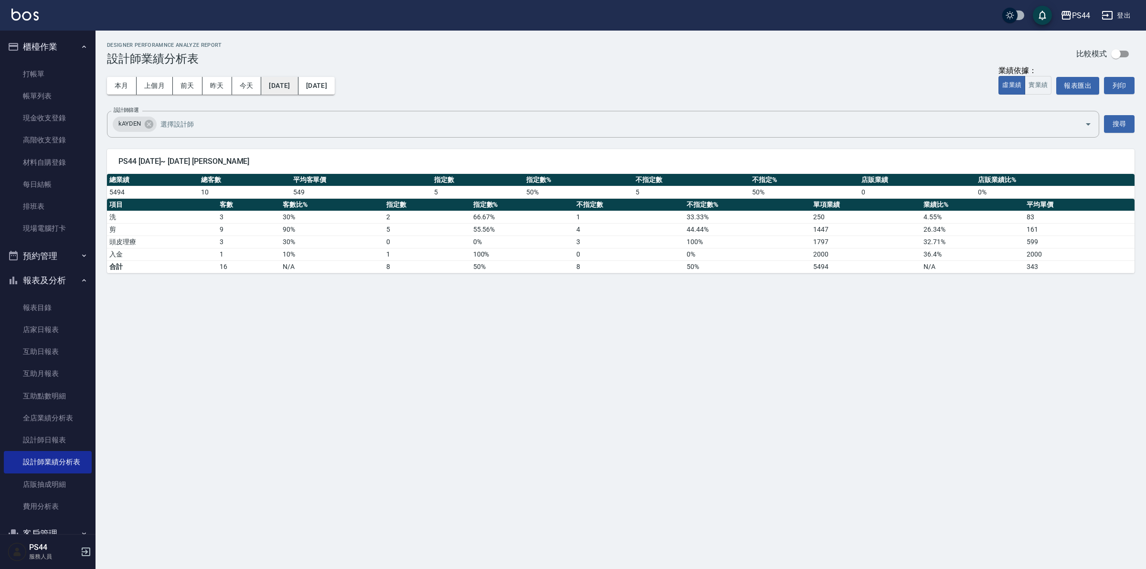
click at [281, 85] on button "[DATE]" at bounding box center [279, 86] width 37 height 18
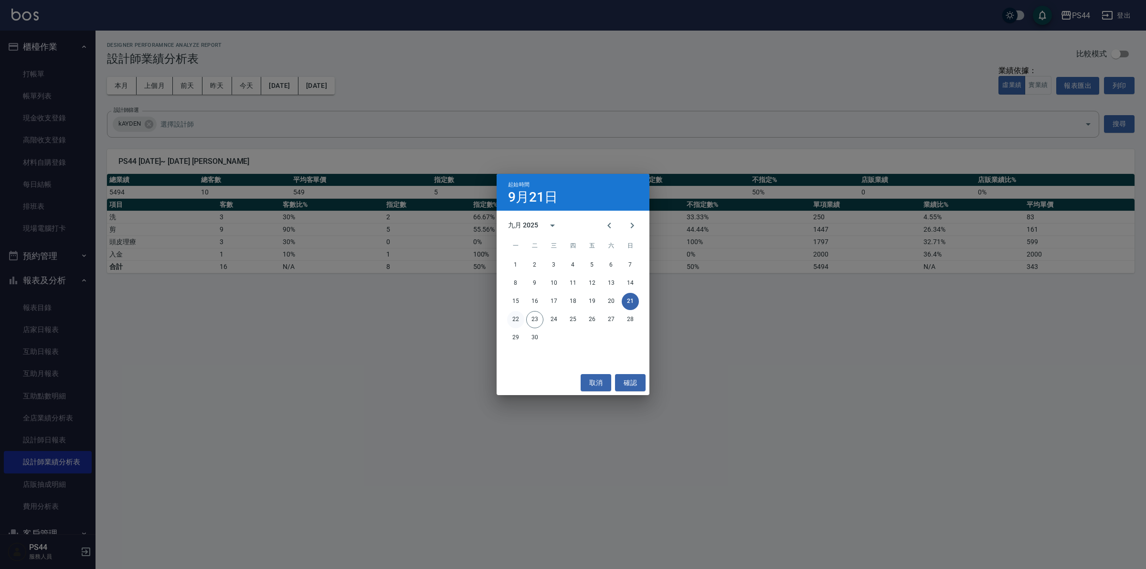
click at [517, 318] on button "22" at bounding box center [515, 319] width 17 height 17
